Goal: Task Accomplishment & Management: Manage account settings

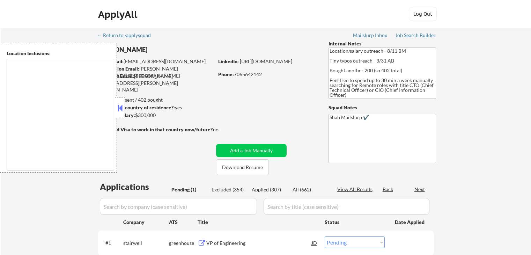
select select ""pending""
click at [122, 109] on button at bounding box center [120, 108] width 8 height 10
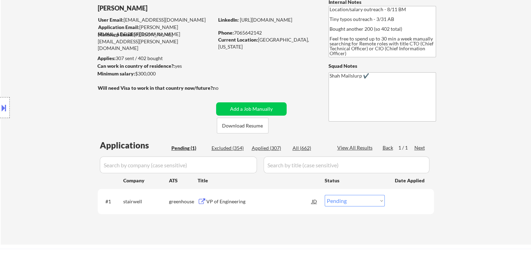
scroll to position [105, 0]
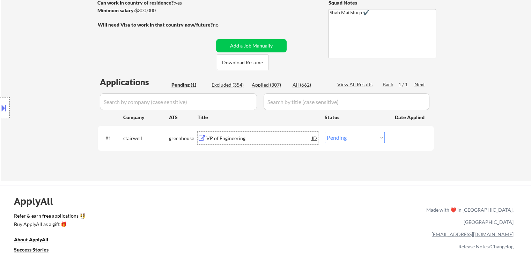
click at [217, 136] on div "VP of Engineering" at bounding box center [258, 138] width 105 height 7
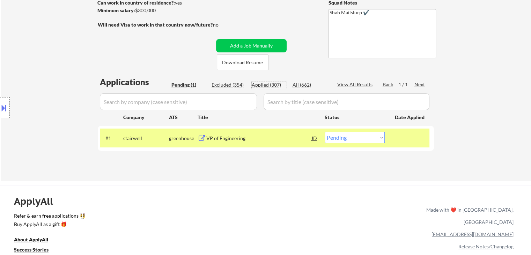
click at [263, 86] on div "Applied (307)" at bounding box center [269, 84] width 35 height 7
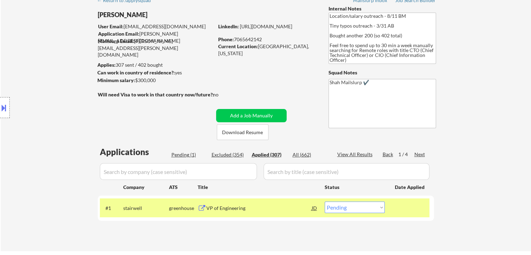
select select ""applied""
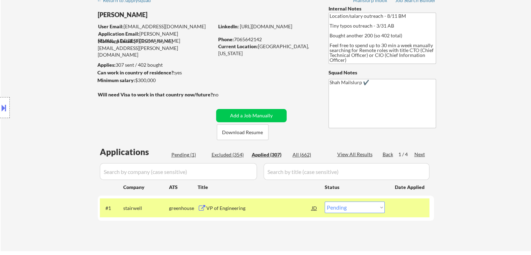
select select ""applied""
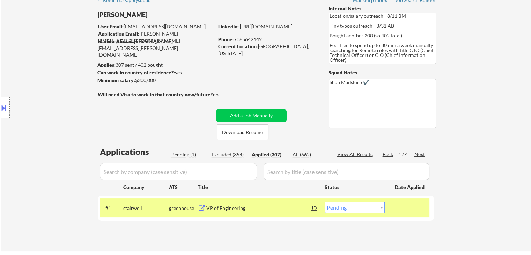
select select ""applied""
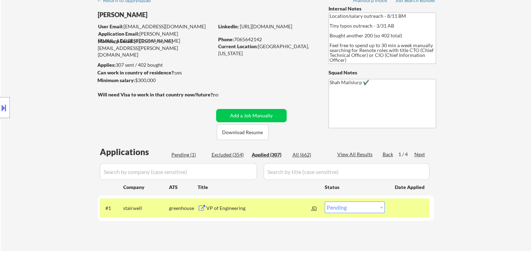
select select ""applied""
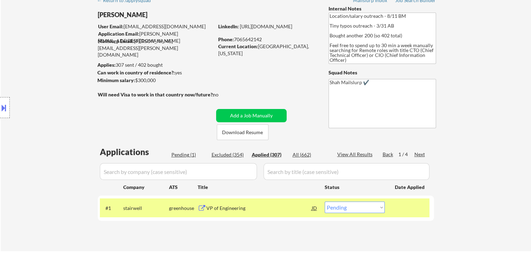
select select ""applied""
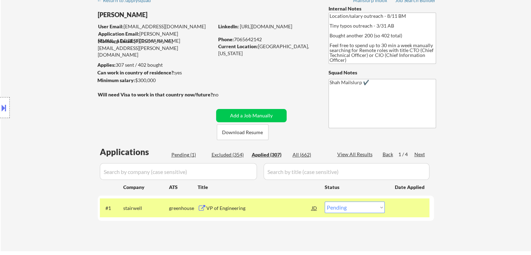
select select ""applied""
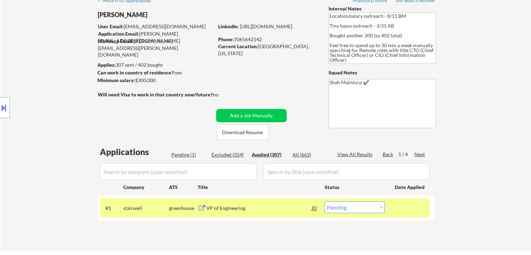
select select ""applied""
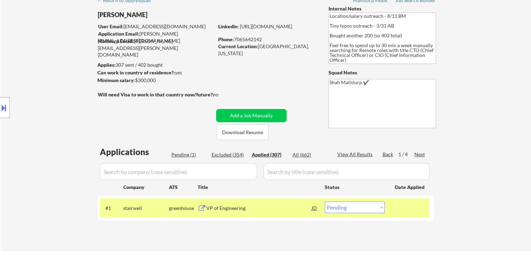
select select ""applied""
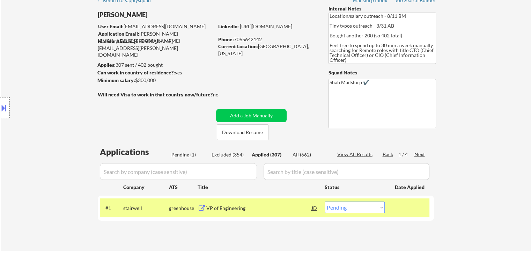
select select ""applied""
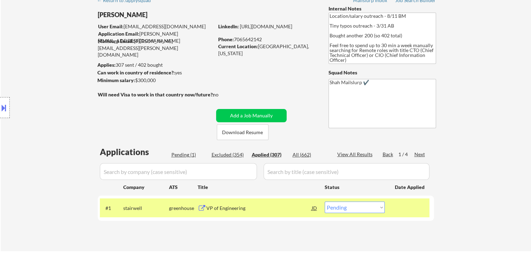
select select ""applied""
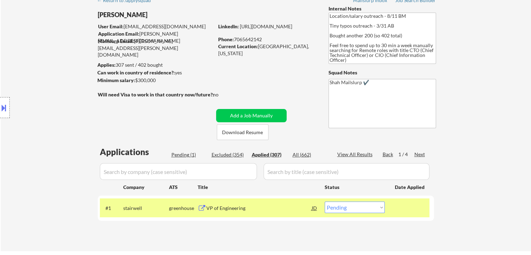
select select ""applied""
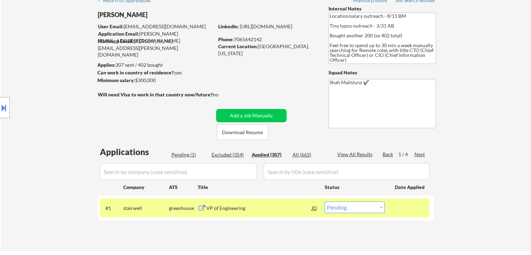
select select ""applied""
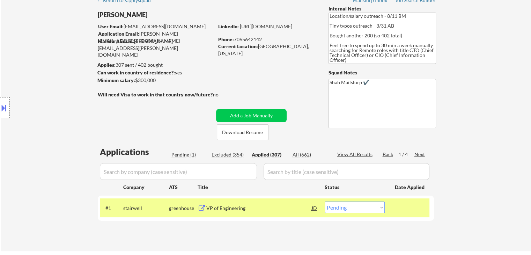
select select ""applied""
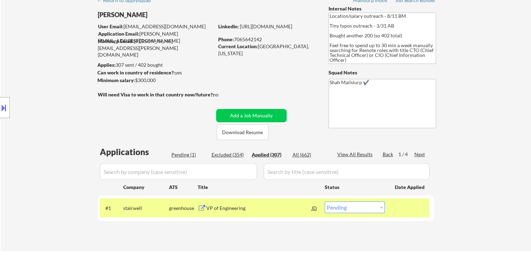
select select ""applied""
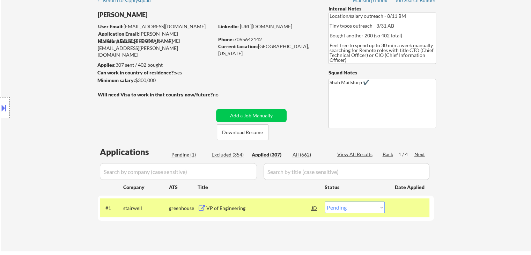
select select ""applied""
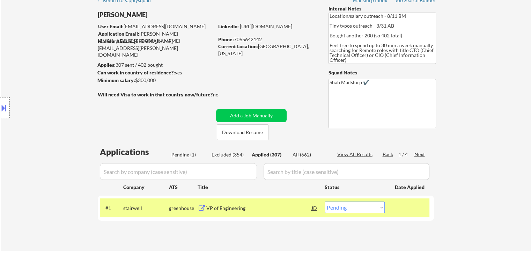
select select ""applied""
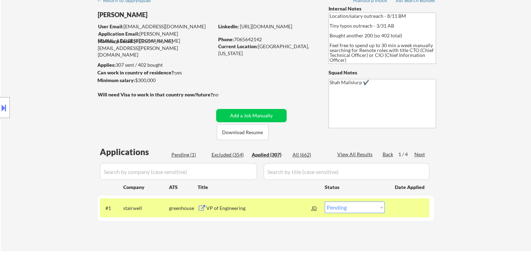
select select ""applied""
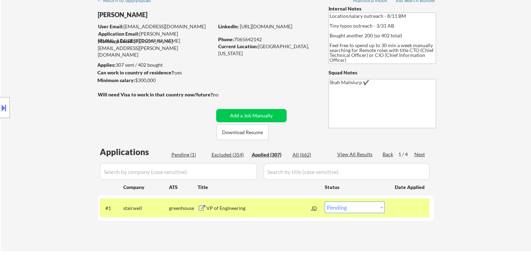
select select ""applied""
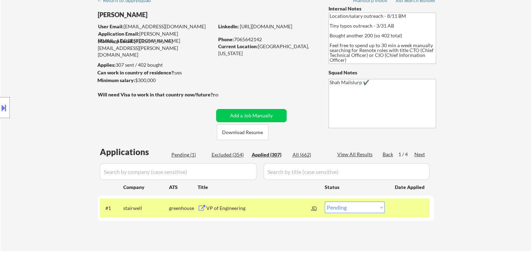
select select ""applied""
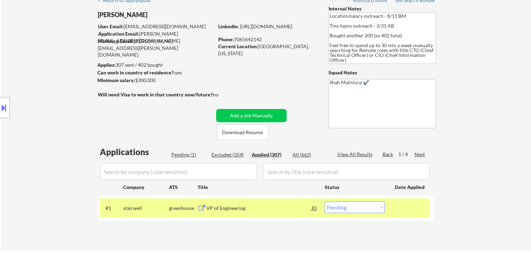
select select ""applied""
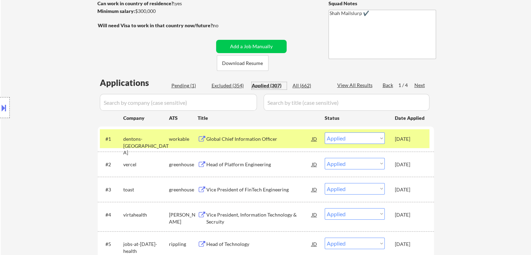
scroll to position [105, 0]
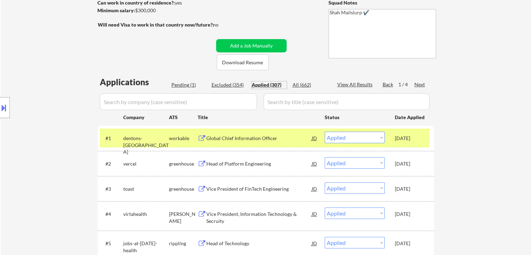
click at [178, 84] on div "Pending (1)" at bounding box center [188, 84] width 35 height 7
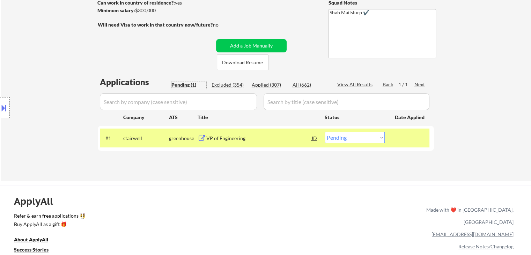
click at [345, 137] on select "Choose an option... Pending Applied Excluded (Questions) Excluded (Expired) Exc…" at bounding box center [355, 138] width 60 height 12
select select ""excluded""
click at [325, 132] on select "Choose an option... Pending Applied Excluded (Questions) Excluded (Expired) Exc…" at bounding box center [355, 138] width 60 height 12
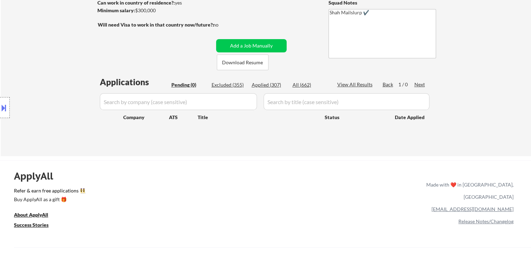
scroll to position [70, 0]
